Goal: Information Seeking & Learning: Find specific fact

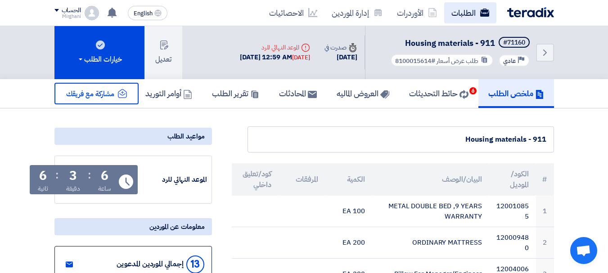
click at [454, 13] on link "الطلبات" at bounding box center [470, 12] width 52 height 21
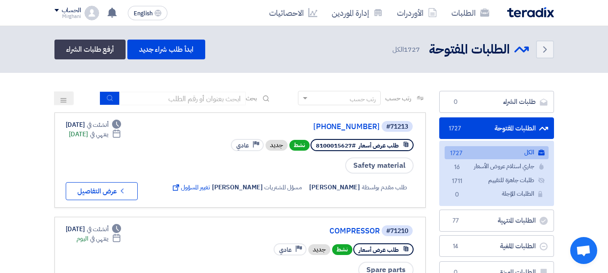
click at [458, 14] on link "الطلبات" at bounding box center [470, 12] width 52 height 21
click at [195, 99] on input at bounding box center [183, 99] width 126 height 14
type input "71083"
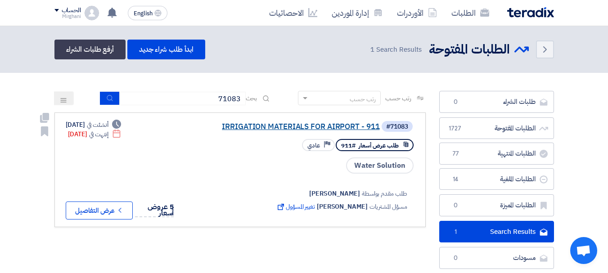
click at [326, 131] on link "IRRIGATION MATERIALS FOR AIRPORT - 911" at bounding box center [290, 127] width 180 height 8
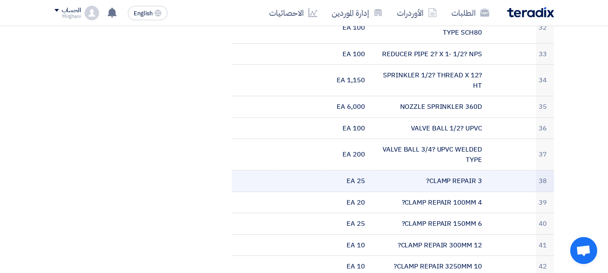
scroll to position [1036, 0]
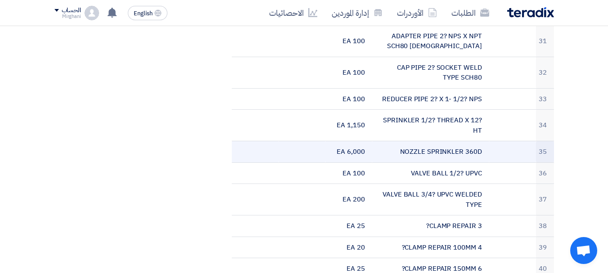
drag, startPoint x: 403, startPoint y: 152, endPoint x: 483, endPoint y: 152, distance: 80.6
click at [483, 152] on td "NOZZLE SPRINKLER 360D" at bounding box center [430, 152] width 117 height 22
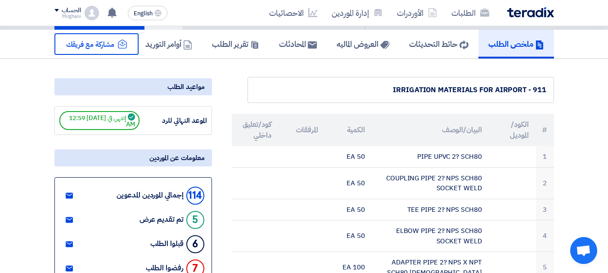
scroll to position [45, 0]
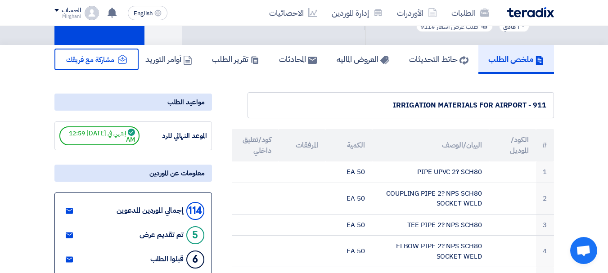
copy td "NOZZLE SPRINKLER 360D"
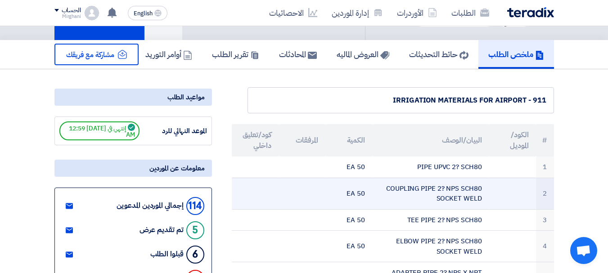
scroll to position [0, 0]
